Goal: Book appointment/travel/reservation

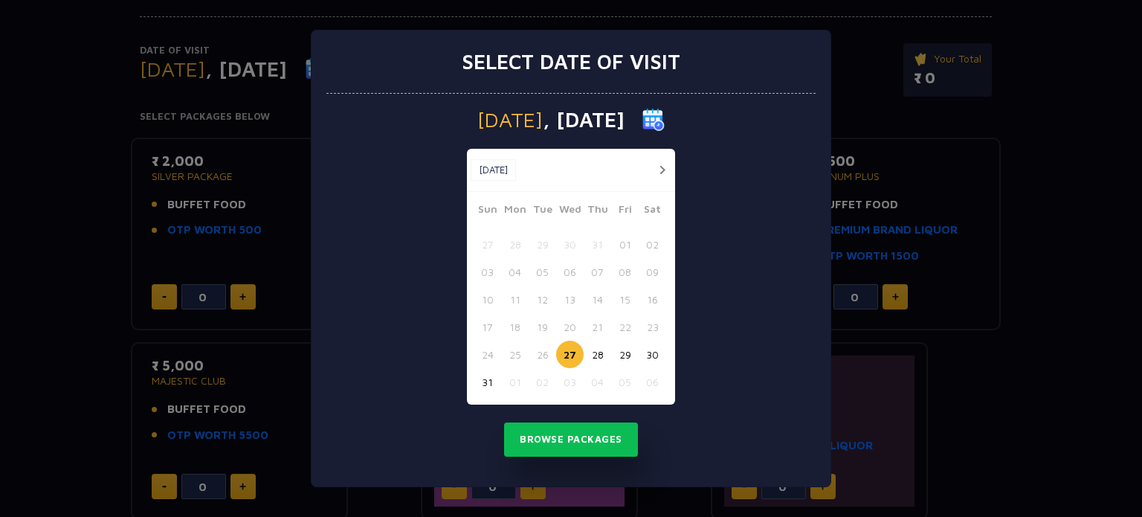
scroll to position [327, 0]
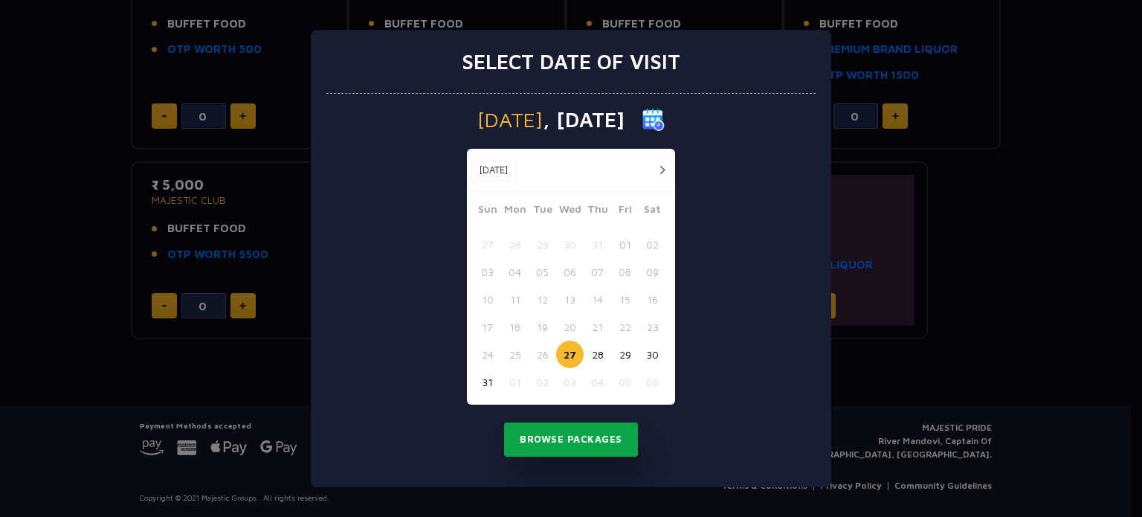
click at [568, 440] on button "Browse Packages" at bounding box center [571, 439] width 134 height 34
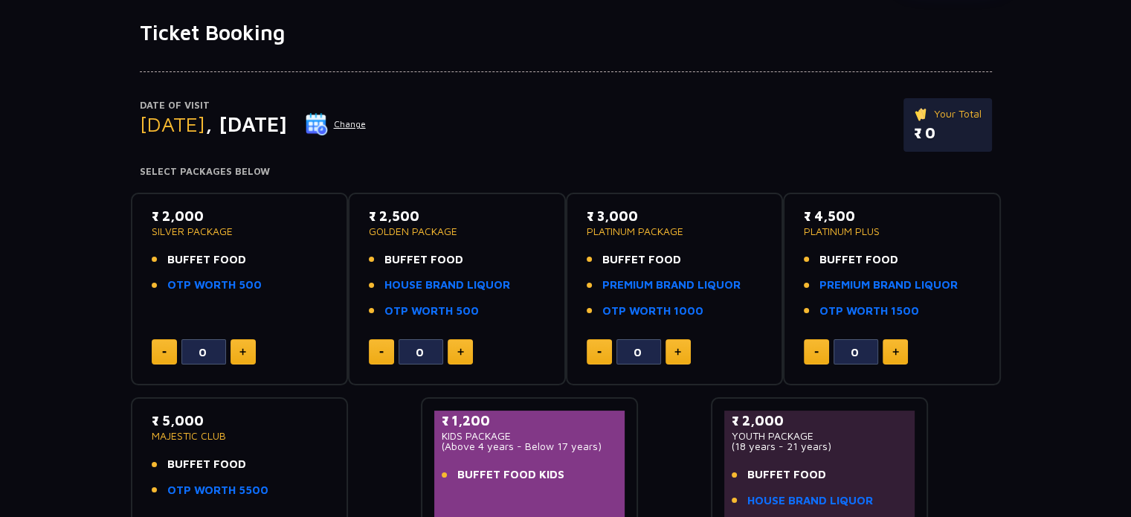
scroll to position [30, 0]
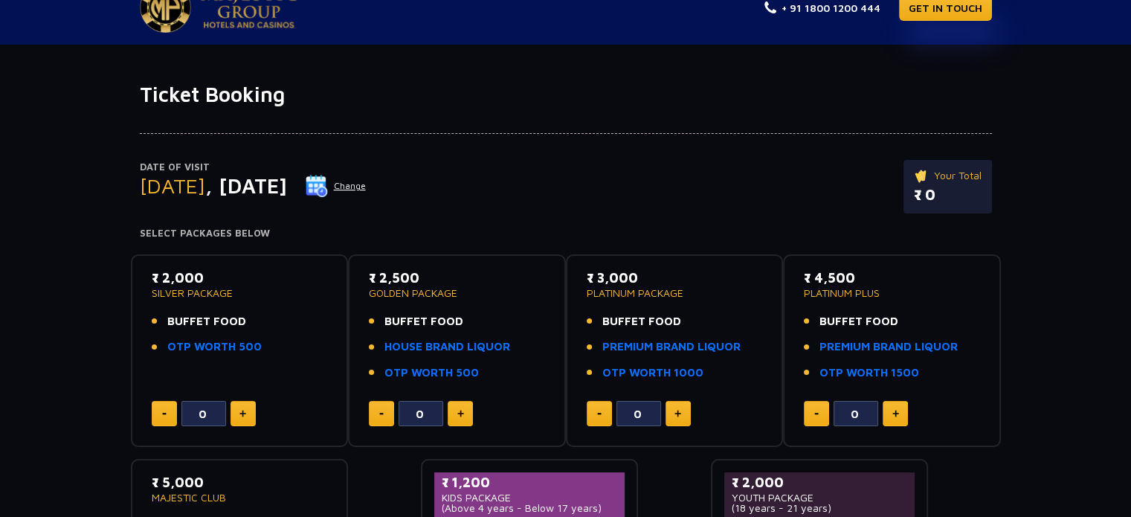
click at [943, 193] on p "₹ 0" at bounding box center [948, 195] width 68 height 22
click at [245, 407] on button at bounding box center [242, 413] width 25 height 25
click at [261, 407] on div "1" at bounding box center [240, 413] width 176 height 25
click at [246, 413] on button at bounding box center [242, 413] width 25 height 25
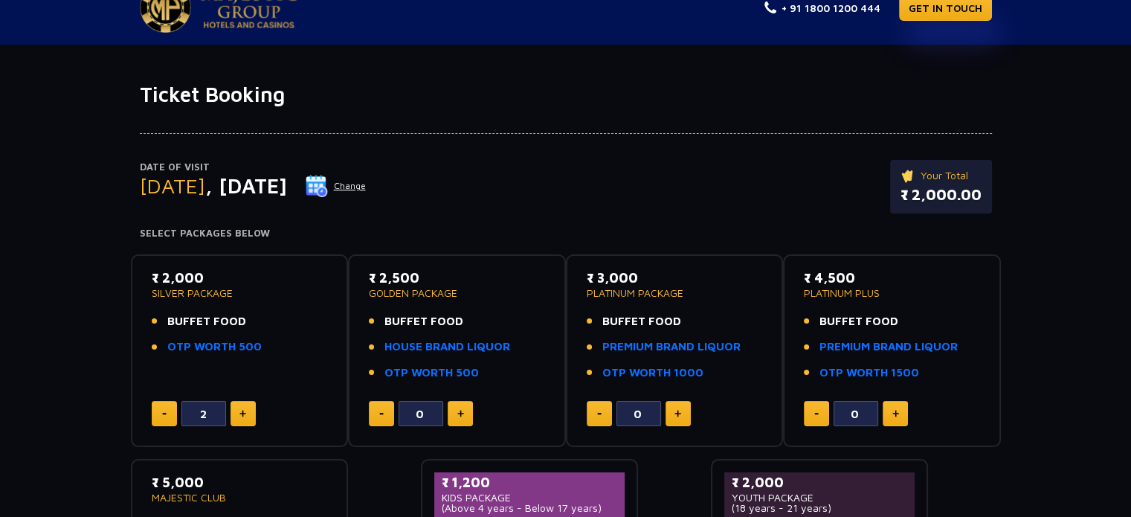
type input "3"
click at [461, 412] on img at bounding box center [460, 413] width 7 height 7
type input "2"
click at [684, 413] on button at bounding box center [677, 413] width 25 height 25
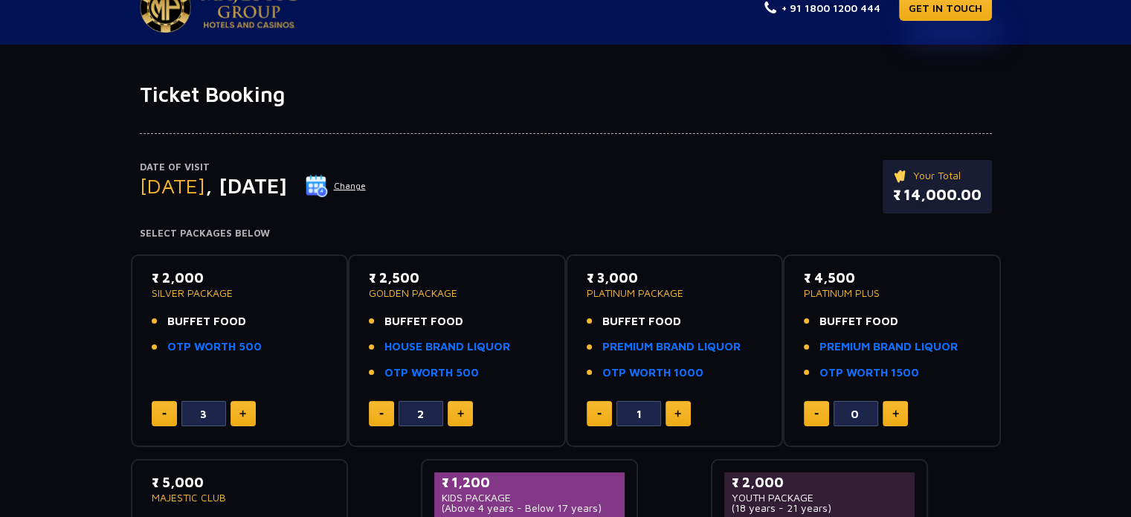
click at [684, 413] on button at bounding box center [677, 413] width 25 height 25
type input "2"
click at [903, 419] on button at bounding box center [894, 413] width 25 height 25
type input "2"
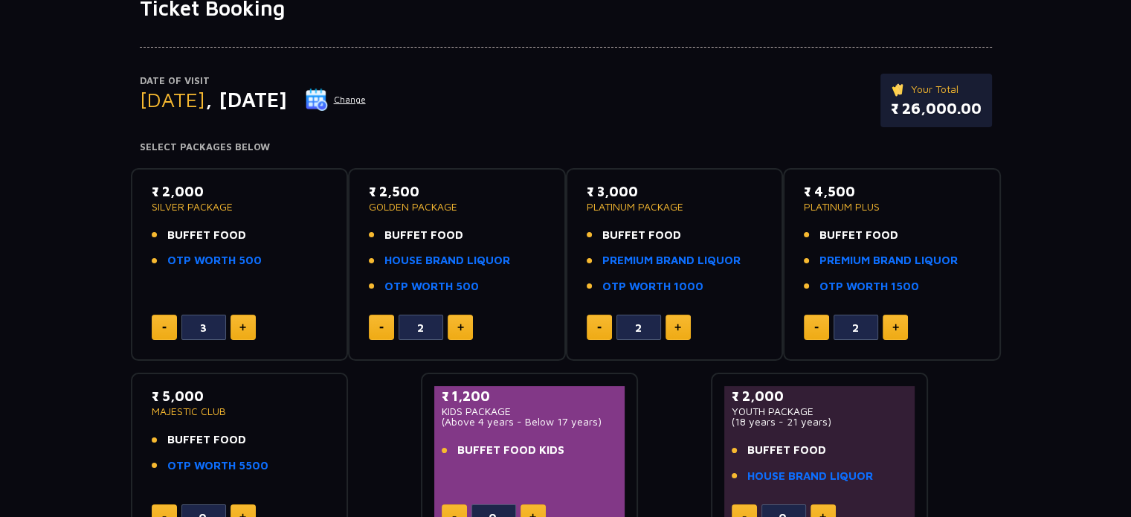
scroll to position [401, 0]
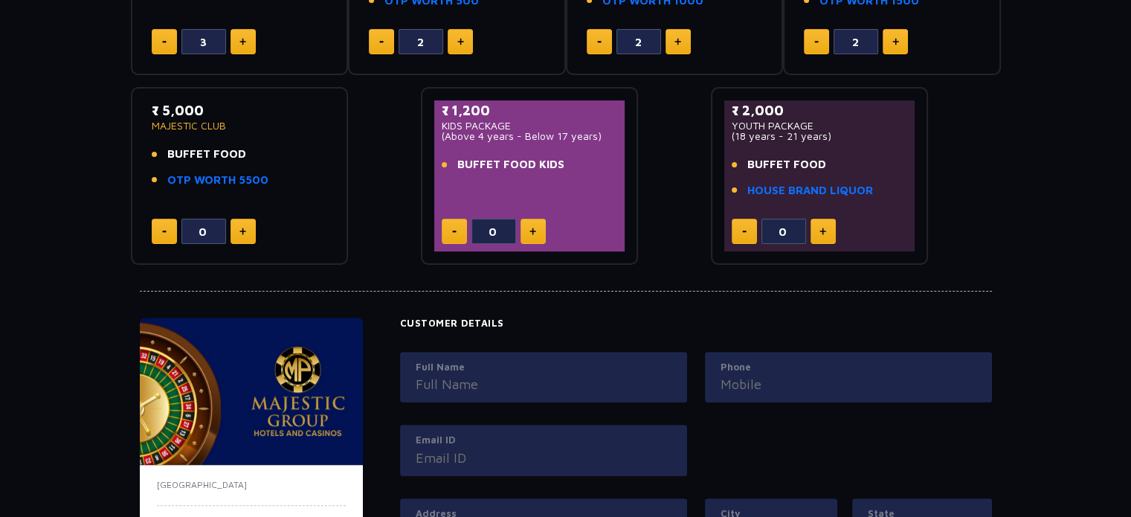
click at [241, 231] on img at bounding box center [242, 230] width 7 height 7
type input "2"
click at [531, 233] on img at bounding box center [532, 230] width 7 height 7
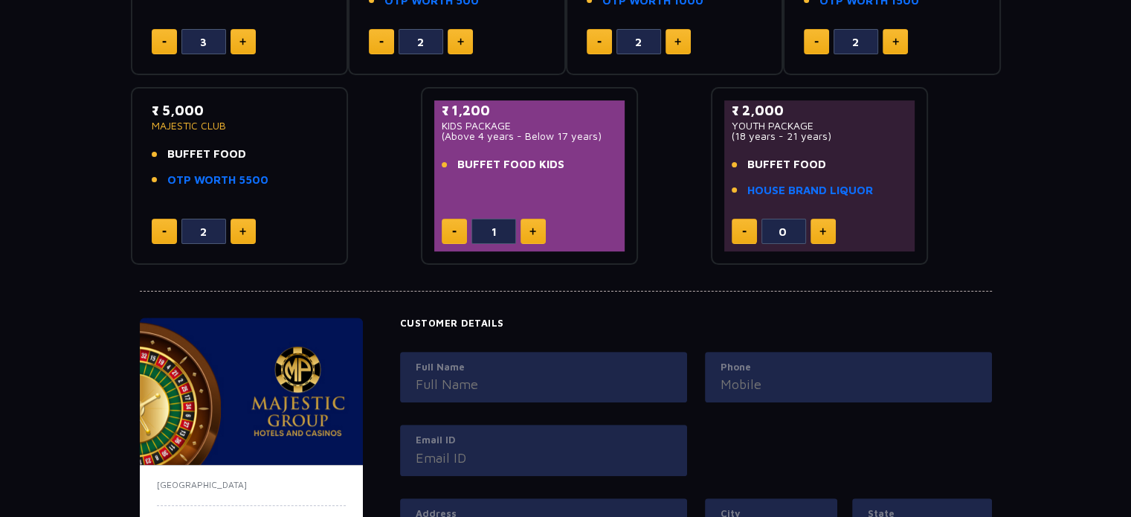
type input "2"
click at [827, 232] on button at bounding box center [822, 231] width 25 height 25
type input "2"
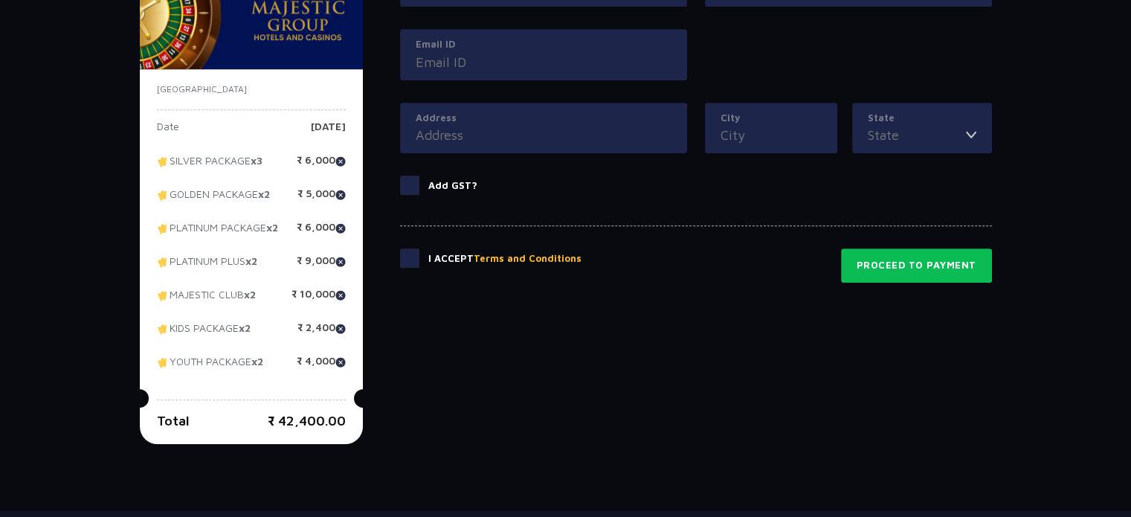
scroll to position [827, 0]
